Goal: Complete application form

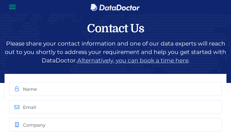
type input "wVpQLjpRSV"
type input "etexarabey313@gmail.com"
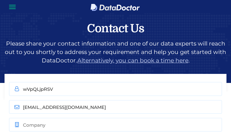
type input "qqooZFVtVcce"
type input "9645979805"
type input "SprSszcE"
type input "KpsZBEnPRbIqxMJ"
type input "SAgszLbNEYKrkLvC"
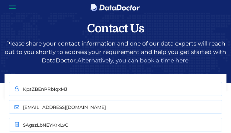
type input "6588161895"
type input "kVqEDmtAJX"
